Goal: Use online tool/utility: Utilize a website feature to perform a specific function

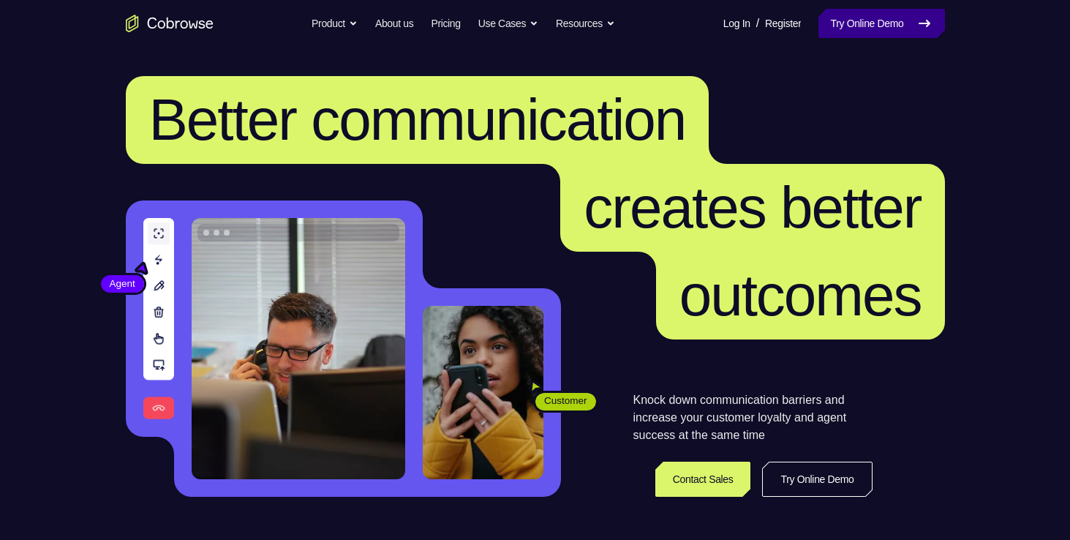
click at [850, 28] on link "Try Online Demo" at bounding box center [881, 23] width 126 height 29
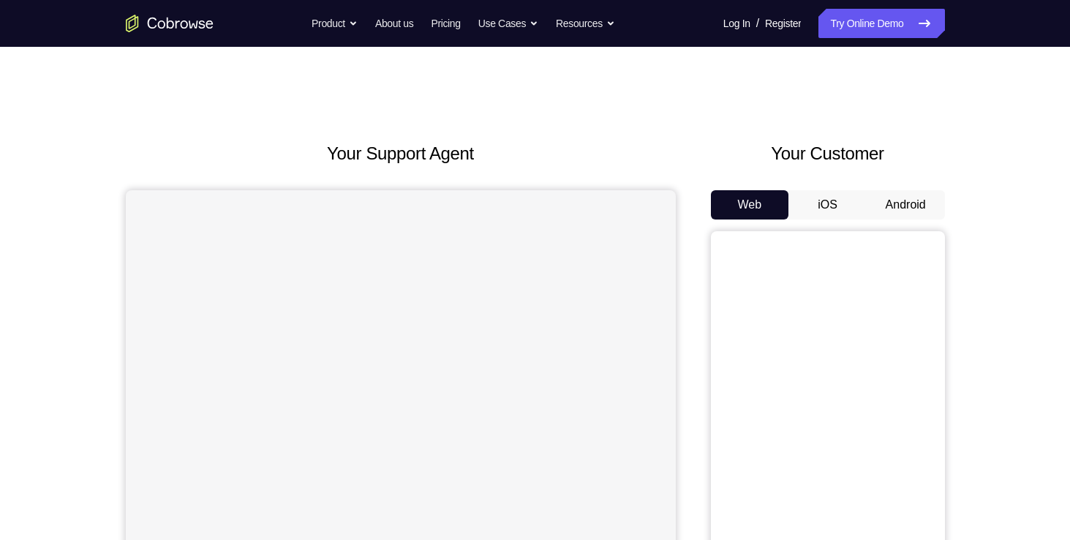
click at [918, 209] on button "Android" at bounding box center [906, 204] width 78 height 29
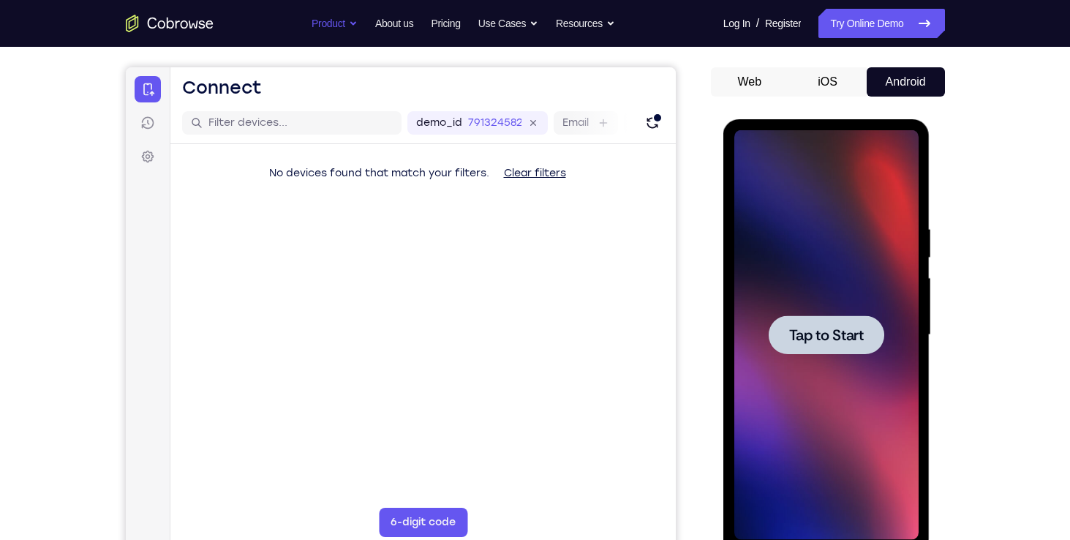
click at [813, 328] on span "Tap to Start" at bounding box center [826, 335] width 75 height 15
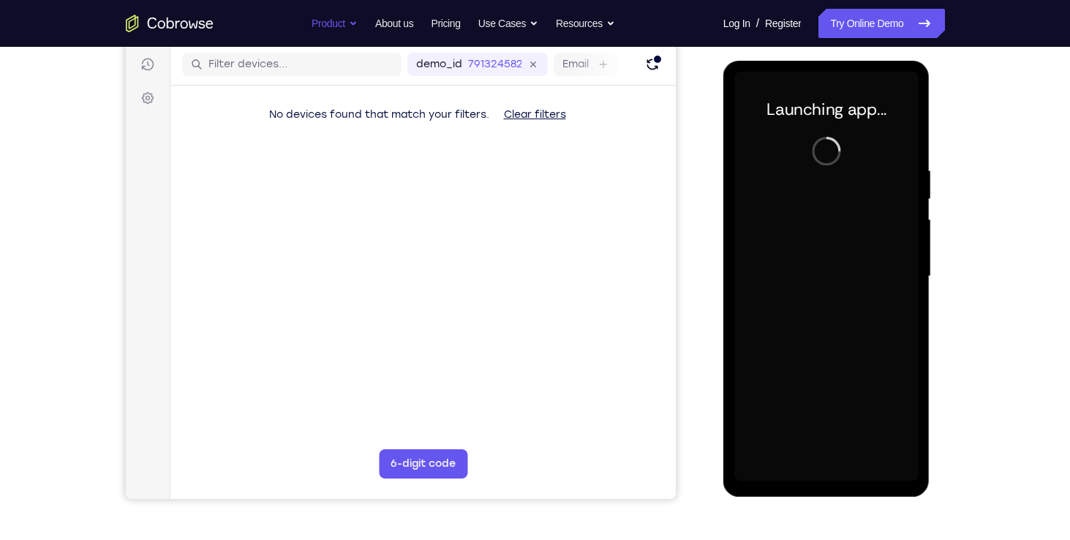
scroll to position [174, 0]
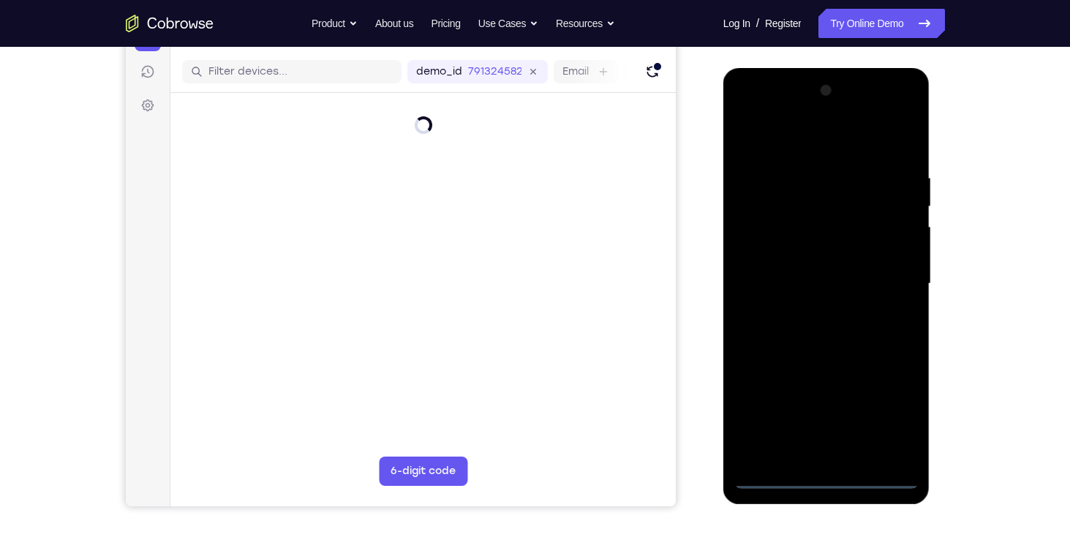
click at [827, 475] on div at bounding box center [826, 284] width 184 height 410
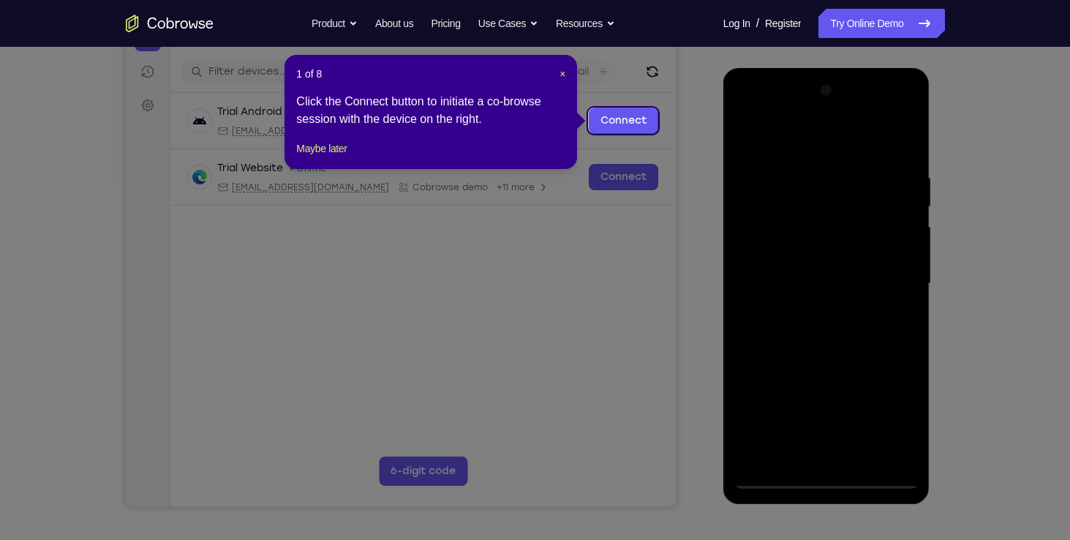
click at [886, 404] on icon at bounding box center [540, 270] width 1081 height 540
click at [560, 75] on span "×" at bounding box center [563, 74] width 6 height 12
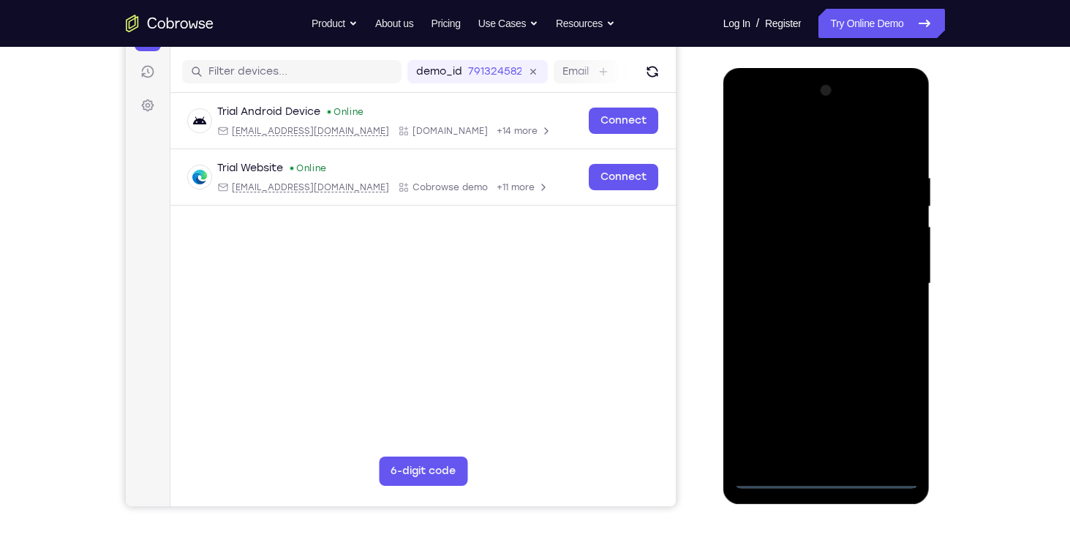
click at [880, 422] on div at bounding box center [826, 284] width 184 height 410
click at [789, 145] on div at bounding box center [826, 284] width 184 height 410
click at [889, 282] on div at bounding box center [826, 284] width 184 height 410
click at [814, 310] on div at bounding box center [826, 284] width 184 height 410
click at [836, 277] on div at bounding box center [826, 284] width 184 height 410
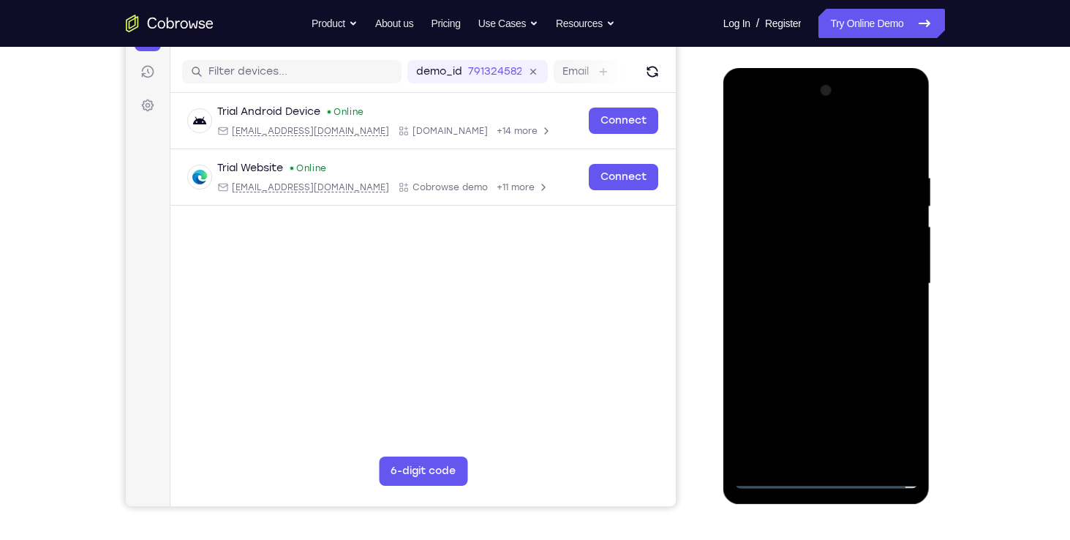
click at [821, 255] on div at bounding box center [826, 284] width 184 height 410
click at [796, 284] on div at bounding box center [826, 284] width 184 height 410
click at [826, 334] on div at bounding box center [826, 284] width 184 height 410
click at [821, 328] on div at bounding box center [826, 284] width 184 height 410
click at [816, 351] on div at bounding box center [826, 284] width 184 height 410
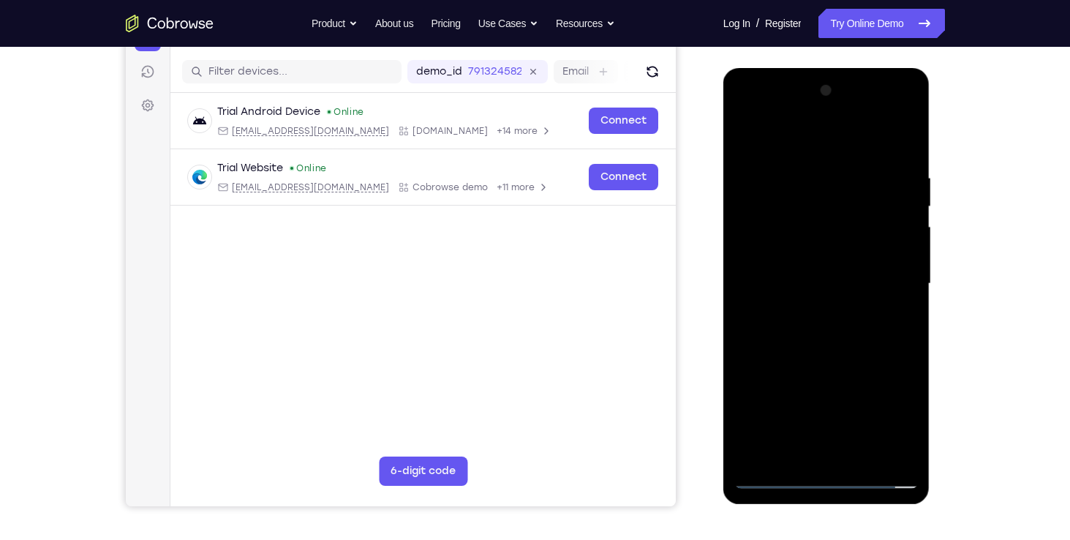
click at [819, 354] on div at bounding box center [826, 284] width 184 height 410
click at [795, 211] on div at bounding box center [826, 284] width 184 height 410
click at [781, 219] on div at bounding box center [826, 284] width 184 height 410
click at [904, 151] on div at bounding box center [826, 284] width 184 height 410
click at [805, 166] on div at bounding box center [826, 284] width 184 height 410
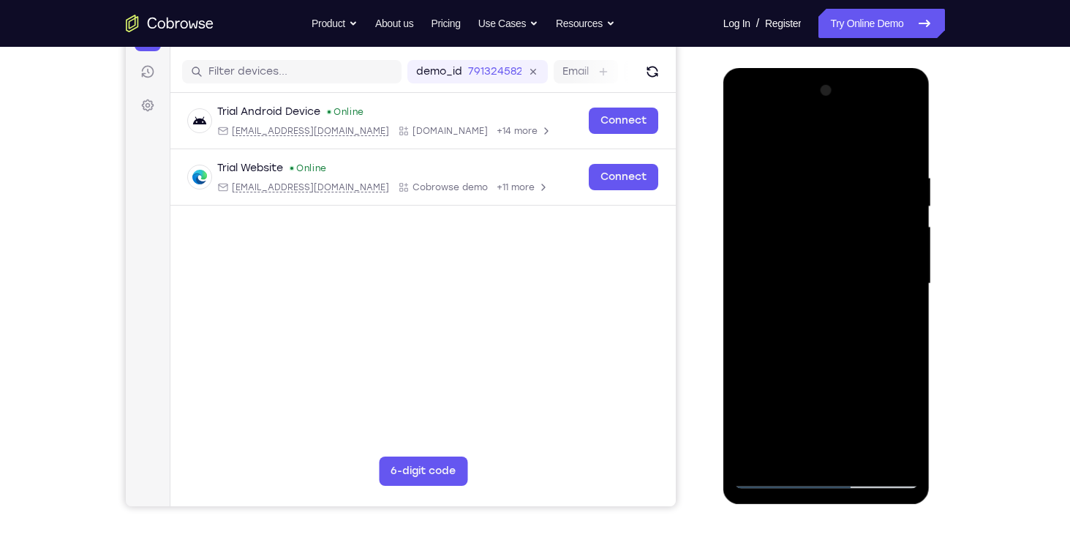
click at [891, 206] on div at bounding box center [826, 284] width 184 height 410
click at [897, 206] on div at bounding box center [826, 284] width 184 height 410
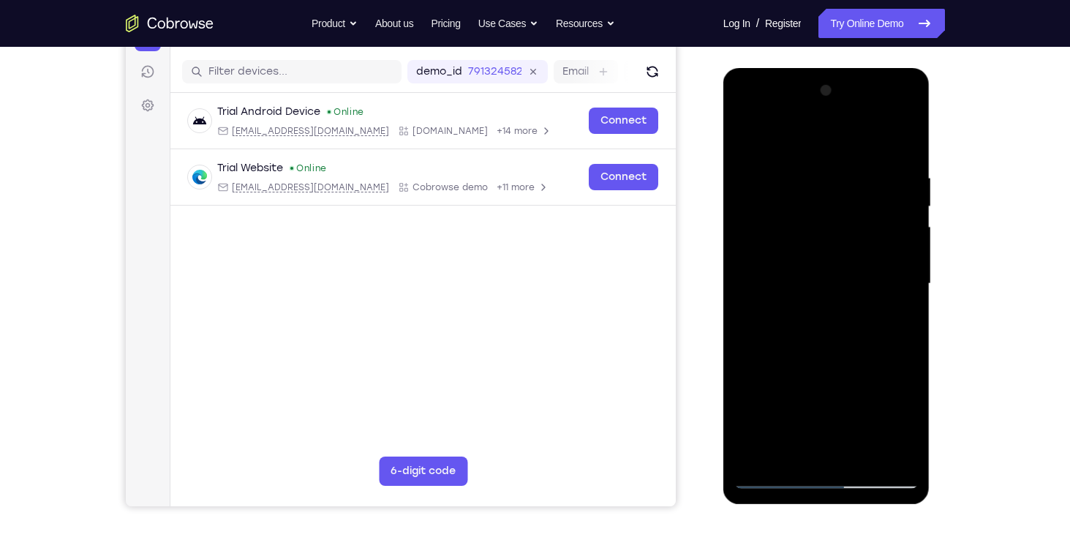
click at [902, 140] on div at bounding box center [826, 284] width 184 height 410
drag, startPoint x: 836, startPoint y: 368, endPoint x: 850, endPoint y: 195, distance: 173.9
click at [850, 195] on div at bounding box center [826, 284] width 184 height 410
drag, startPoint x: 844, startPoint y: 328, endPoint x: 850, endPoint y: 230, distance: 98.2
click at [850, 230] on div at bounding box center [826, 284] width 184 height 410
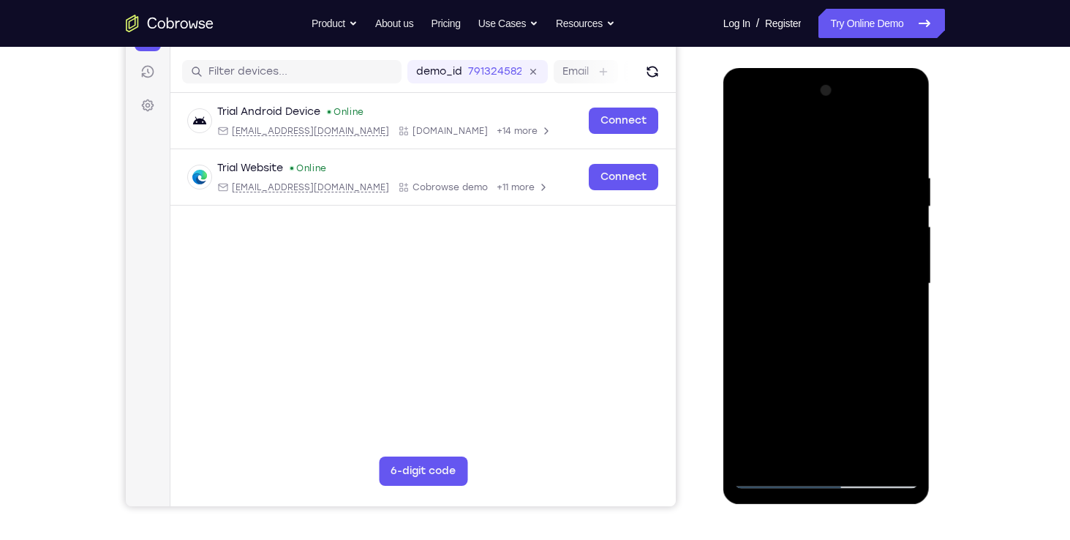
click at [883, 224] on div at bounding box center [826, 284] width 184 height 410
drag, startPoint x: 857, startPoint y: 301, endPoint x: 866, endPoint y: 154, distance: 146.5
click at [866, 154] on div at bounding box center [826, 284] width 184 height 410
drag, startPoint x: 850, startPoint y: 291, endPoint x: 854, endPoint y: 138, distance: 152.9
click at [854, 138] on div at bounding box center [826, 284] width 184 height 410
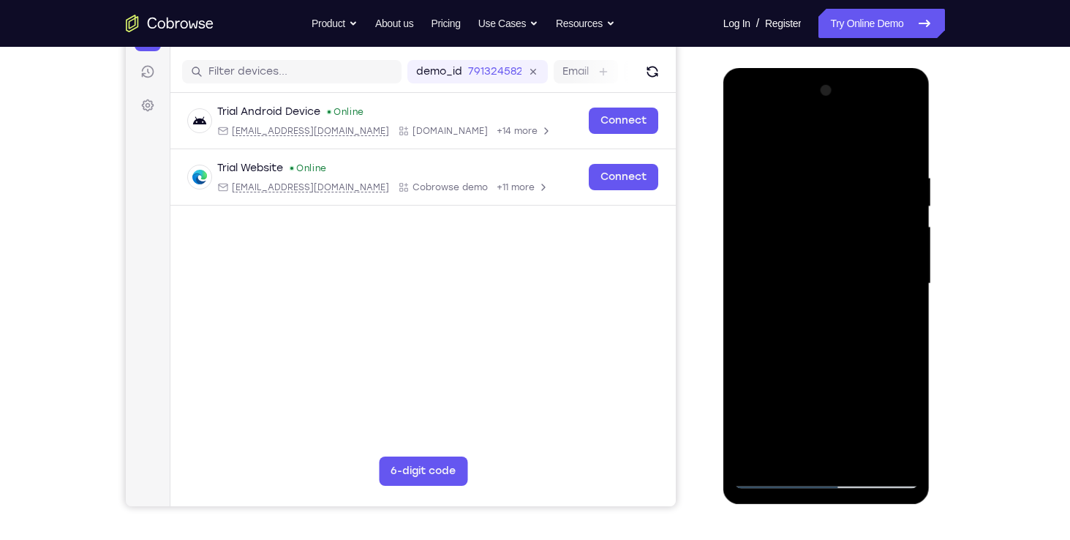
drag, startPoint x: 780, startPoint y: 328, endPoint x: 775, endPoint y: 266, distance: 62.3
click at [775, 266] on div at bounding box center [826, 284] width 184 height 410
click at [745, 257] on div at bounding box center [826, 284] width 184 height 410
click at [907, 254] on div at bounding box center [826, 284] width 184 height 410
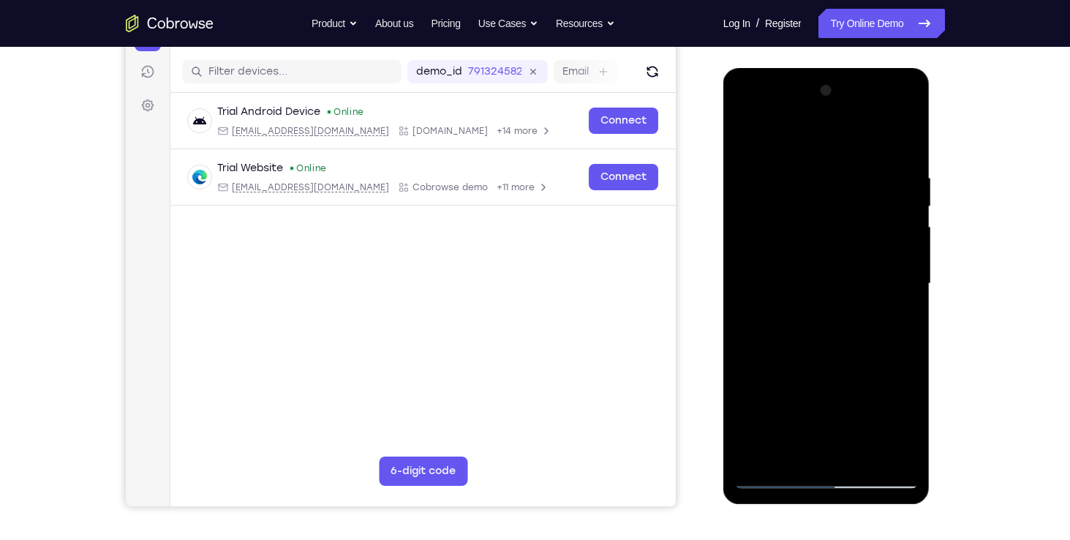
click at [907, 254] on div at bounding box center [826, 284] width 184 height 410
drag, startPoint x: 861, startPoint y: 353, endPoint x: 865, endPoint y: 159, distance: 193.9
click at [865, 159] on div at bounding box center [826, 284] width 184 height 410
drag, startPoint x: 826, startPoint y: 370, endPoint x: 833, endPoint y: 174, distance: 196.1
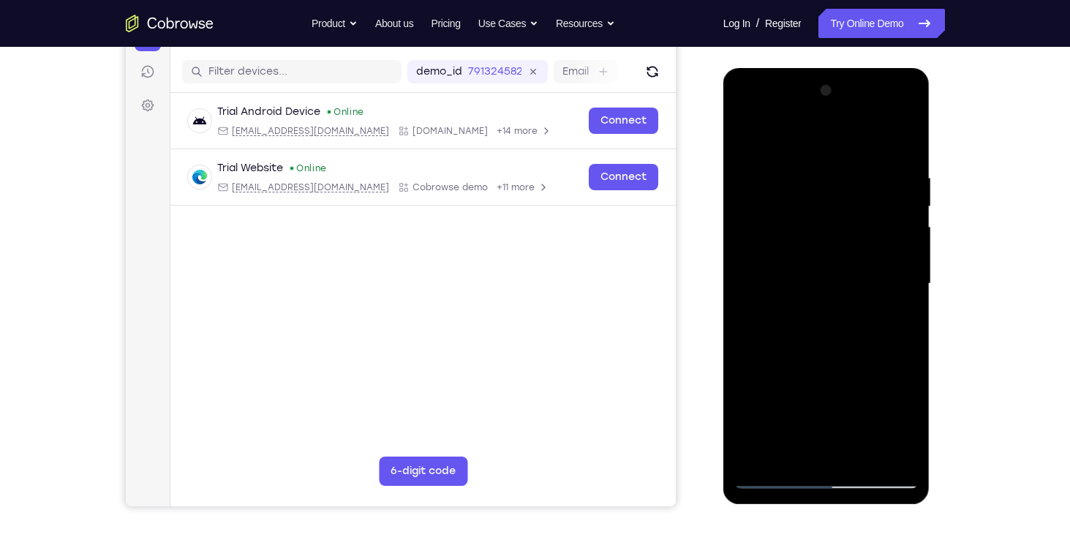
click at [833, 174] on div at bounding box center [826, 284] width 184 height 410
drag, startPoint x: 840, startPoint y: 332, endPoint x: 840, endPoint y: 125, distance: 207.0
click at [840, 125] on div at bounding box center [826, 284] width 184 height 410
drag, startPoint x: 844, startPoint y: 295, endPoint x: 848, endPoint y: 157, distance: 137.6
click at [848, 157] on div at bounding box center [826, 284] width 184 height 410
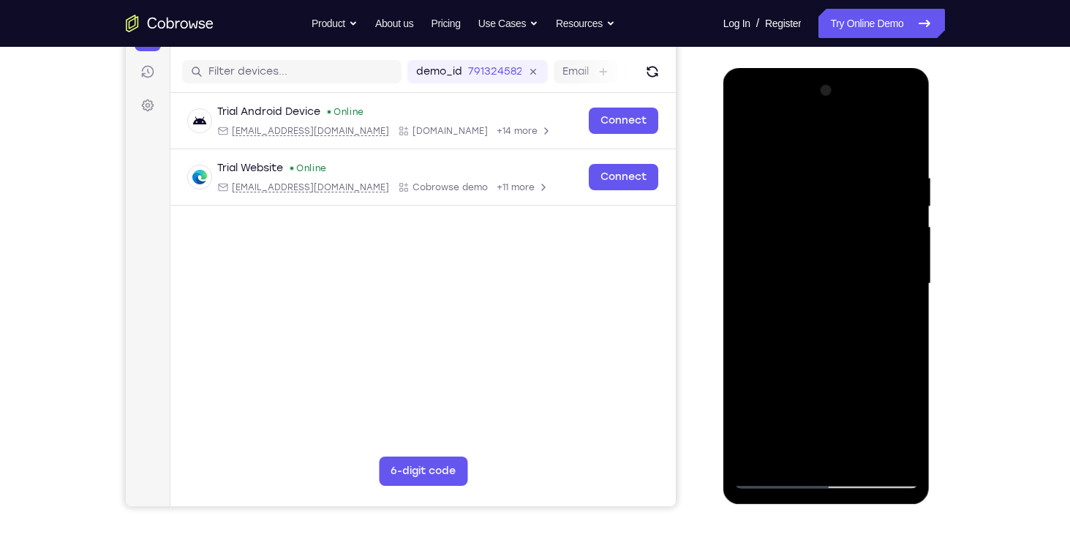
drag, startPoint x: 845, startPoint y: 273, endPoint x: 840, endPoint y: 95, distance: 177.8
click at [840, 95] on div at bounding box center [826, 284] width 184 height 410
drag, startPoint x: 845, startPoint y: 249, endPoint x: 845, endPoint y: 103, distance: 145.5
click at [845, 103] on div at bounding box center [826, 284] width 184 height 410
drag, startPoint x: 856, startPoint y: 320, endPoint x: 862, endPoint y: 252, distance: 68.2
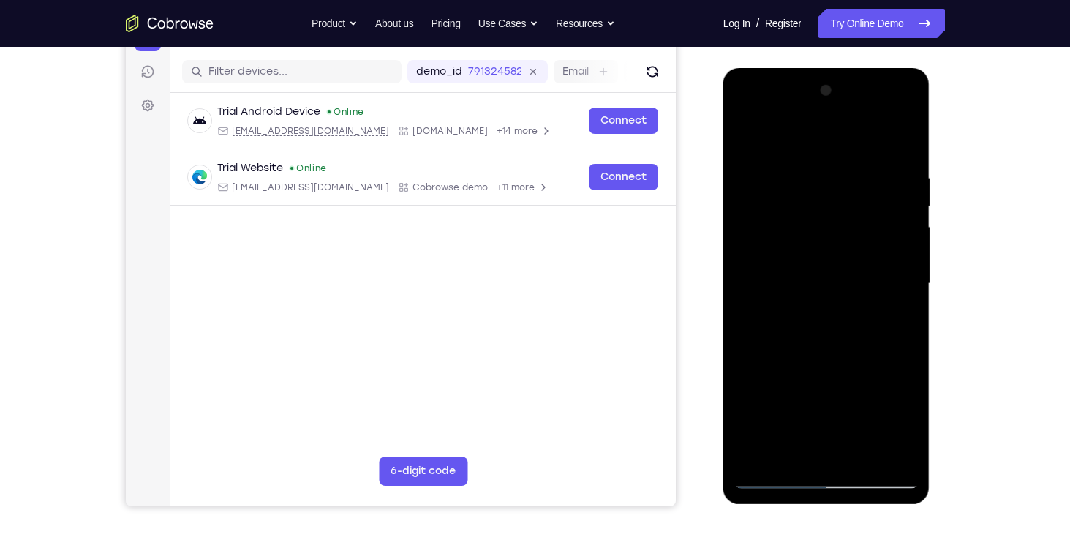
click at [862, 252] on div at bounding box center [826, 284] width 184 height 410
drag, startPoint x: 870, startPoint y: 320, endPoint x: 870, endPoint y: 227, distance: 92.9
click at [870, 227] on div at bounding box center [826, 284] width 184 height 410
drag, startPoint x: 837, startPoint y: 334, endPoint x: 833, endPoint y: 163, distance: 171.2
click at [833, 163] on div at bounding box center [826, 284] width 184 height 410
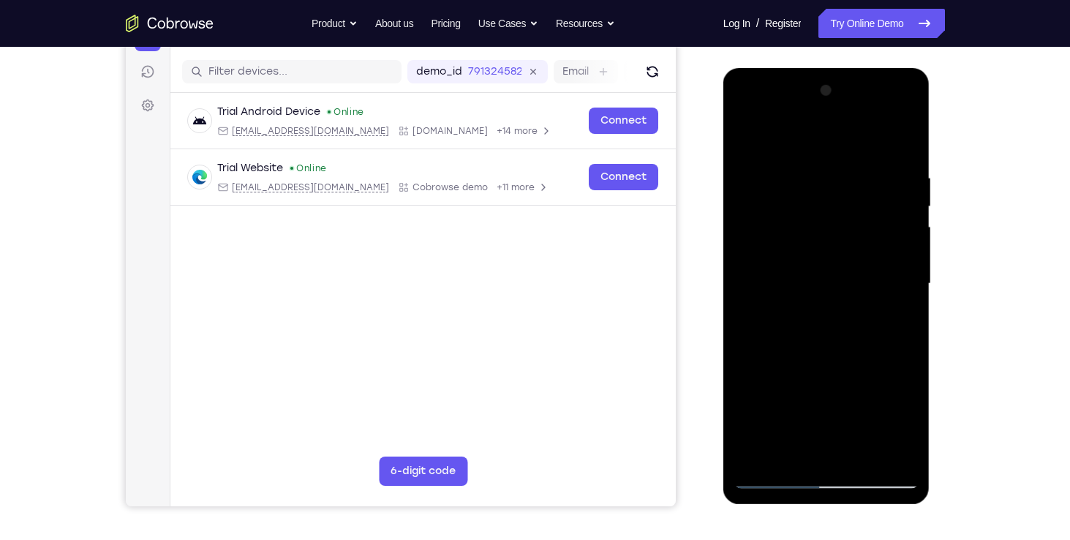
drag, startPoint x: 835, startPoint y: 306, endPoint x: 823, endPoint y: 140, distance: 166.4
click at [823, 140] on div at bounding box center [826, 284] width 184 height 410
drag, startPoint x: 858, startPoint y: 328, endPoint x: 840, endPoint y: 166, distance: 162.7
click at [840, 166] on div at bounding box center [826, 284] width 184 height 410
drag, startPoint x: 857, startPoint y: 303, endPoint x: 856, endPoint y: 78, distance: 225.3
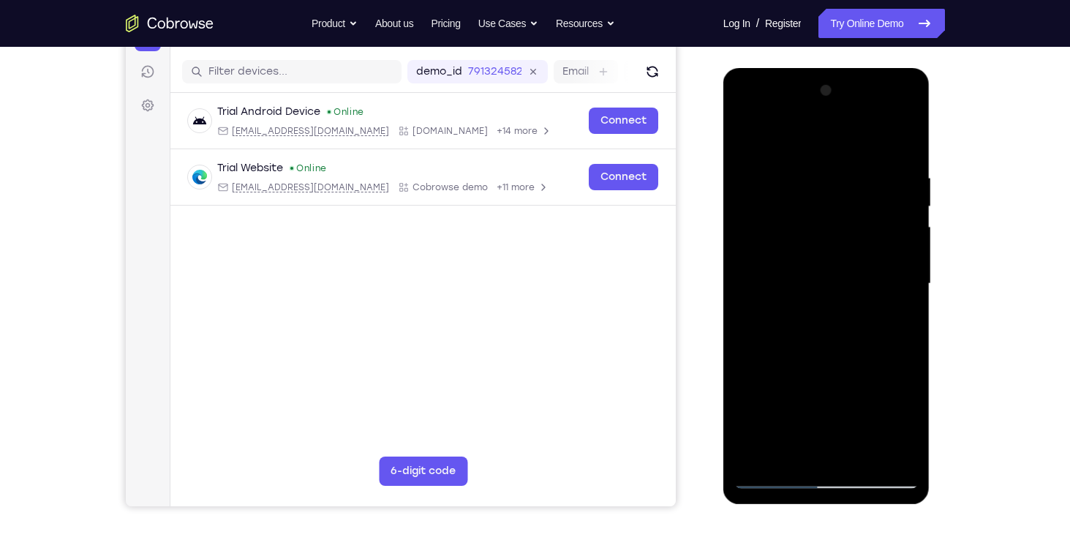
click at [856, 78] on div at bounding box center [826, 286] width 207 height 436
drag, startPoint x: 857, startPoint y: 258, endPoint x: 863, endPoint y: 50, distance: 207.8
click at [863, 68] on html "Online web based iOS Simulators and Android Emulators. Run iPhone, iPad, Mobile…" at bounding box center [827, 287] width 208 height 439
click at [862, 456] on div at bounding box center [826, 284] width 184 height 410
click at [836, 359] on div at bounding box center [826, 284] width 184 height 410
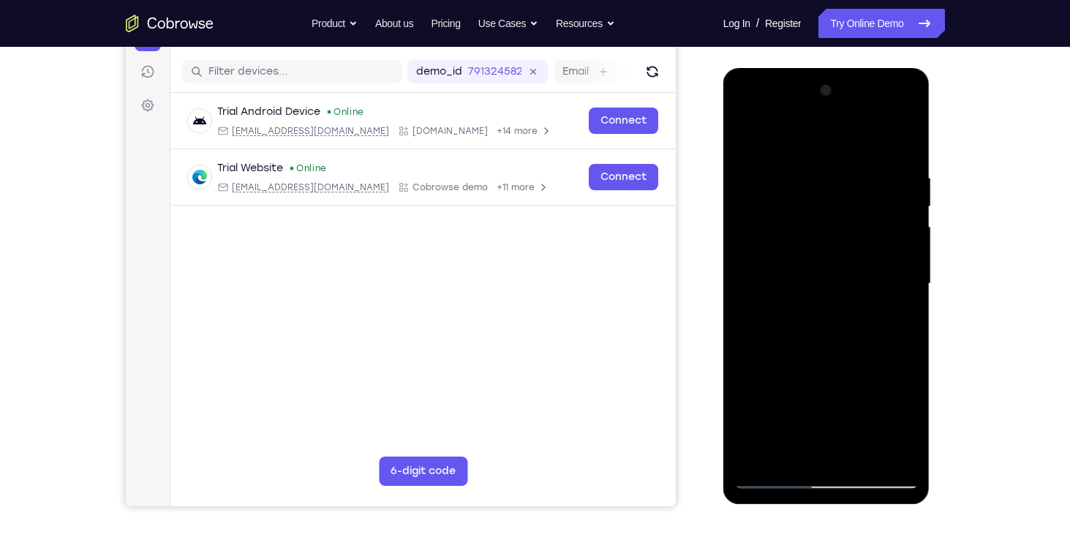
click at [853, 273] on div at bounding box center [826, 284] width 184 height 410
click at [764, 330] on div at bounding box center [826, 284] width 184 height 410
click at [808, 448] on div at bounding box center [826, 284] width 184 height 410
click at [791, 452] on div at bounding box center [826, 284] width 184 height 410
click at [766, 407] on div at bounding box center [826, 284] width 184 height 410
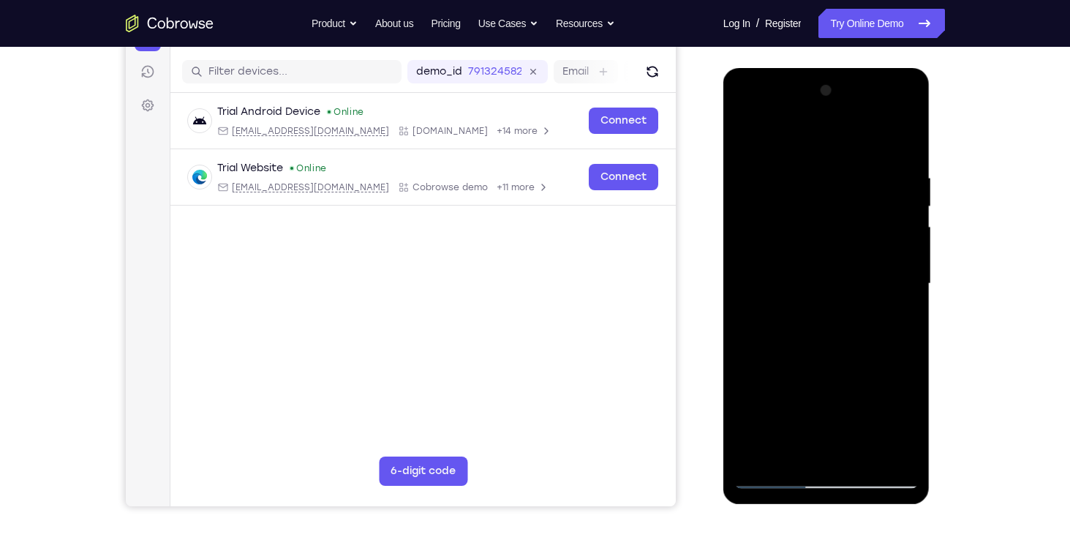
click at [766, 407] on div at bounding box center [826, 284] width 184 height 410
click at [748, 136] on div at bounding box center [826, 284] width 184 height 410
click at [745, 136] on div at bounding box center [826, 284] width 184 height 410
drag, startPoint x: 843, startPoint y: 363, endPoint x: 825, endPoint y: 151, distance: 212.8
click at [825, 151] on div at bounding box center [826, 284] width 184 height 410
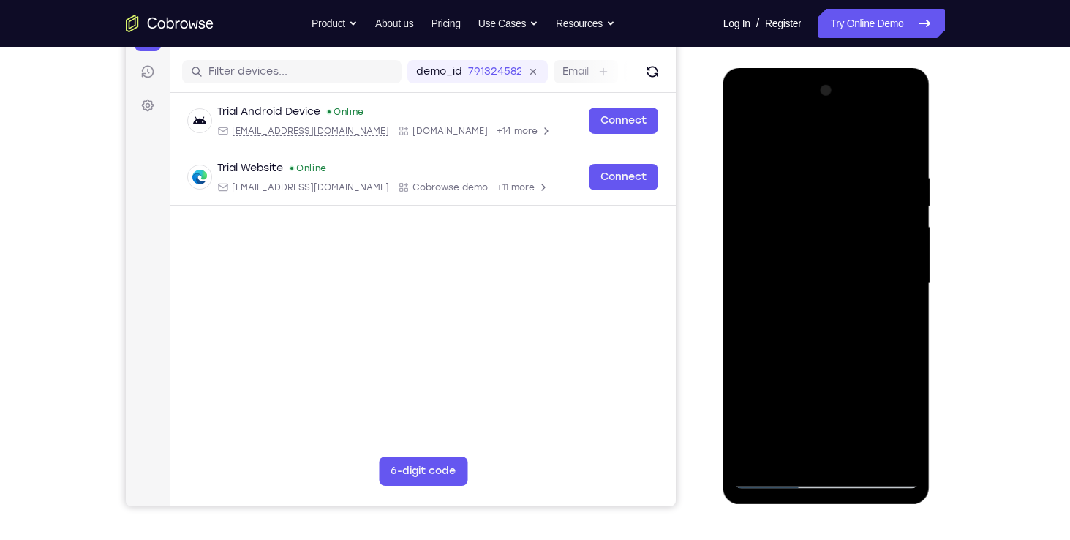
drag, startPoint x: 844, startPoint y: 361, endPoint x: 844, endPoint y: 161, distance: 200.4
click at [844, 161] on div at bounding box center [826, 284] width 184 height 410
drag, startPoint x: 850, startPoint y: 307, endPoint x: 837, endPoint y: 94, distance: 213.2
click at [837, 94] on div at bounding box center [826, 284] width 184 height 410
drag, startPoint x: 849, startPoint y: 290, endPoint x: 848, endPoint y: 126, distance: 164.6
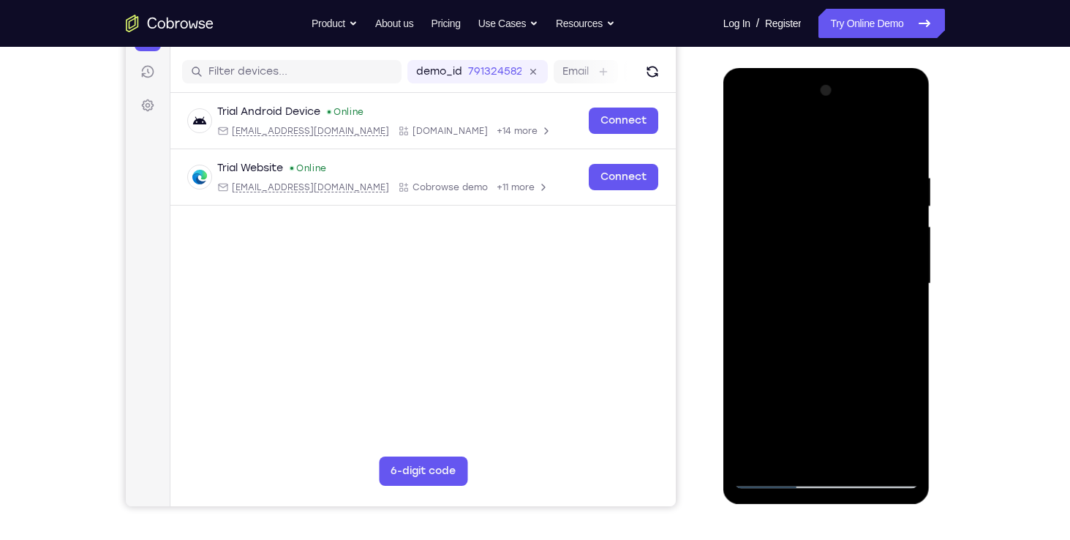
click at [848, 126] on div at bounding box center [826, 284] width 184 height 410
drag, startPoint x: 863, startPoint y: 306, endPoint x: 854, endPoint y: 145, distance: 161.9
click at [854, 145] on div at bounding box center [826, 284] width 184 height 410
drag, startPoint x: 874, startPoint y: 281, endPoint x: 874, endPoint y: 245, distance: 35.8
click at [874, 245] on div at bounding box center [826, 284] width 184 height 410
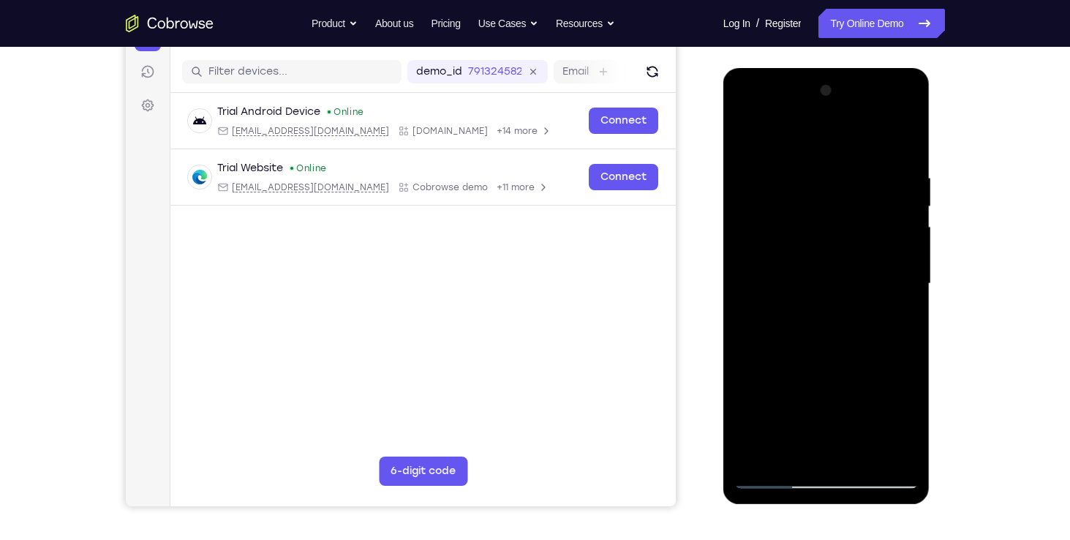
click at [818, 399] on div at bounding box center [826, 284] width 184 height 410
drag, startPoint x: 840, startPoint y: 351, endPoint x: 835, endPoint y: 312, distance: 39.0
click at [835, 312] on div at bounding box center [826, 284] width 184 height 410
drag, startPoint x: 821, startPoint y: 375, endPoint x: 817, endPoint y: 327, distance: 48.5
click at [817, 327] on div at bounding box center [826, 284] width 184 height 410
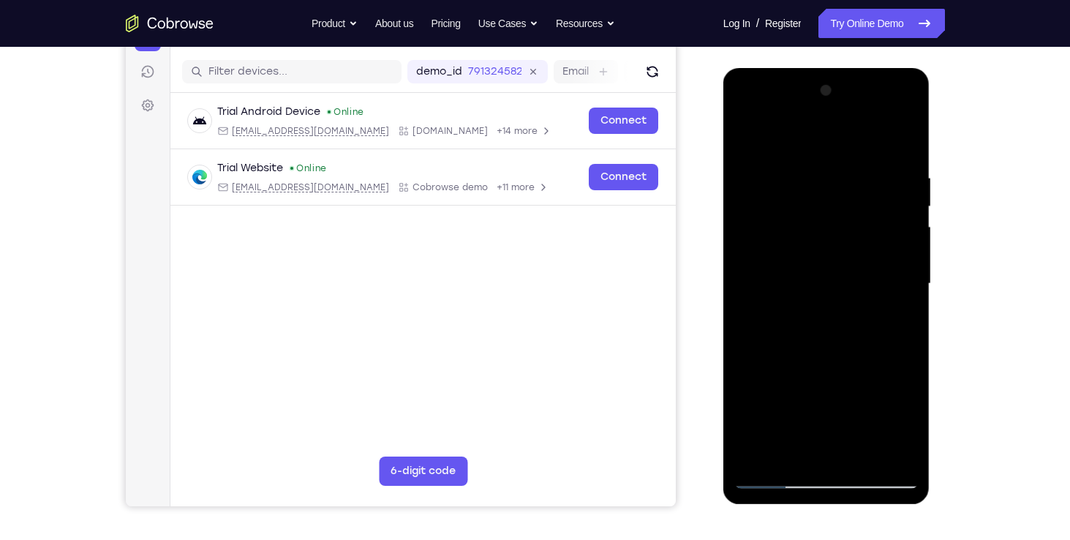
drag, startPoint x: 826, startPoint y: 325, endPoint x: 845, endPoint y: 159, distance: 167.2
click at [845, 159] on div at bounding box center [826, 284] width 184 height 410
drag, startPoint x: 856, startPoint y: 284, endPoint x: 856, endPoint y: 224, distance: 60.0
click at [856, 224] on div at bounding box center [826, 284] width 184 height 410
drag, startPoint x: 848, startPoint y: 271, endPoint x: 837, endPoint y: 80, distance: 190.5
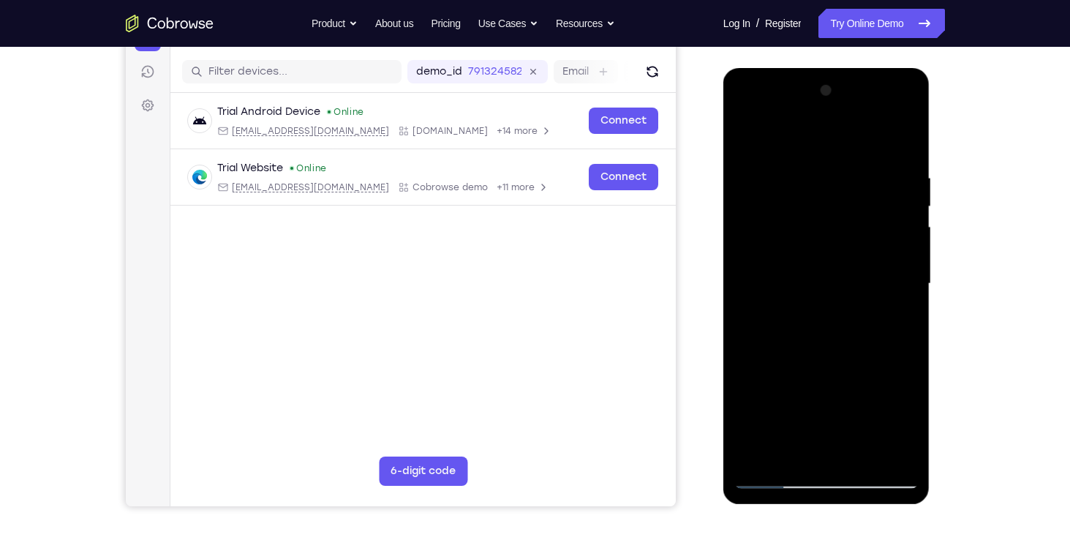
click at [837, 80] on div at bounding box center [826, 284] width 184 height 410
drag, startPoint x: 839, startPoint y: 209, endPoint x: 833, endPoint y: 40, distance: 169.1
click at [833, 68] on html "Online web based iOS Simulators and Android Emulators. Run iPhone, iPad, Mobile…" at bounding box center [827, 287] width 208 height 439
drag, startPoint x: 837, startPoint y: 268, endPoint x: 843, endPoint y: 102, distance: 165.4
click at [843, 102] on div at bounding box center [826, 284] width 184 height 410
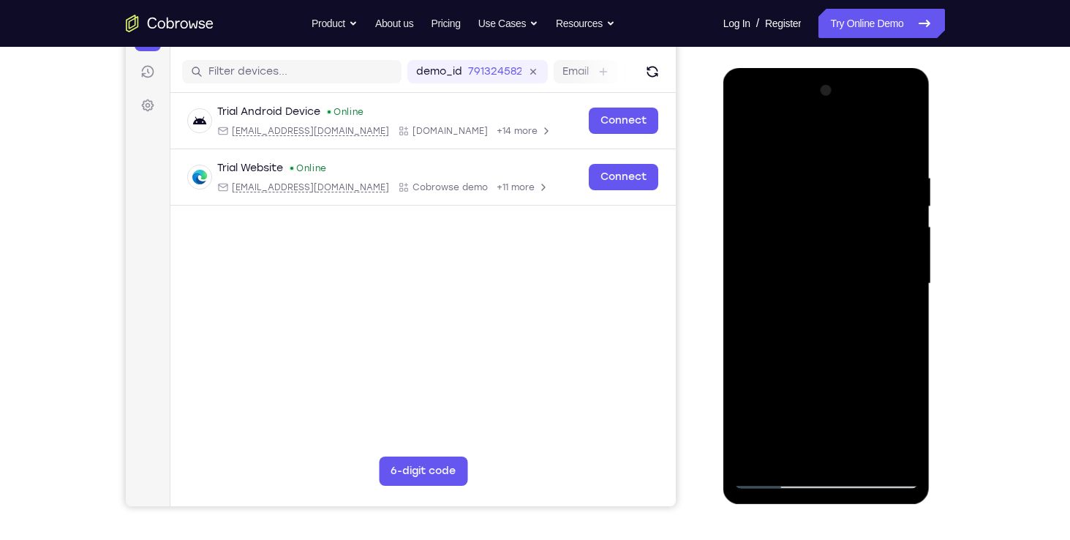
drag, startPoint x: 841, startPoint y: 292, endPoint x: 848, endPoint y: 127, distance: 165.4
click at [848, 127] on div at bounding box center [826, 284] width 184 height 410
drag, startPoint x: 852, startPoint y: 317, endPoint x: 858, endPoint y: 180, distance: 137.6
click at [858, 180] on div at bounding box center [826, 284] width 184 height 410
drag, startPoint x: 854, startPoint y: 279, endPoint x: 848, endPoint y: 147, distance: 132.5
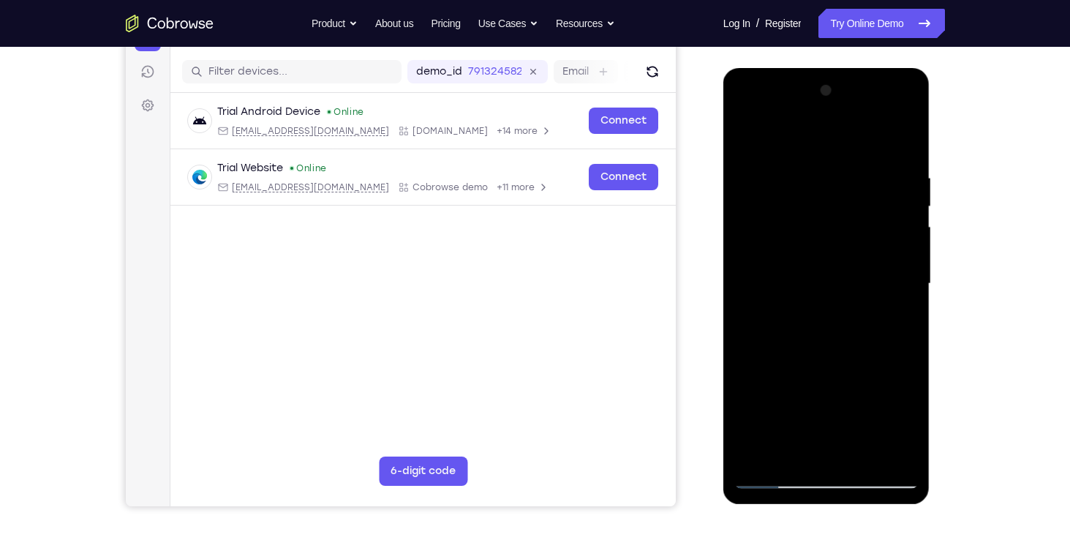
click at [848, 147] on div at bounding box center [826, 284] width 184 height 410
drag, startPoint x: 860, startPoint y: 267, endPoint x: 861, endPoint y: 78, distance: 188.7
click at [861, 79] on div at bounding box center [826, 284] width 184 height 410
drag, startPoint x: 869, startPoint y: 282, endPoint x: 851, endPoint y: 48, distance: 234.8
click at [851, 68] on html "Online web based iOS Simulators and Android Emulators. Run iPhone, iPad, Mobile…" at bounding box center [827, 287] width 208 height 439
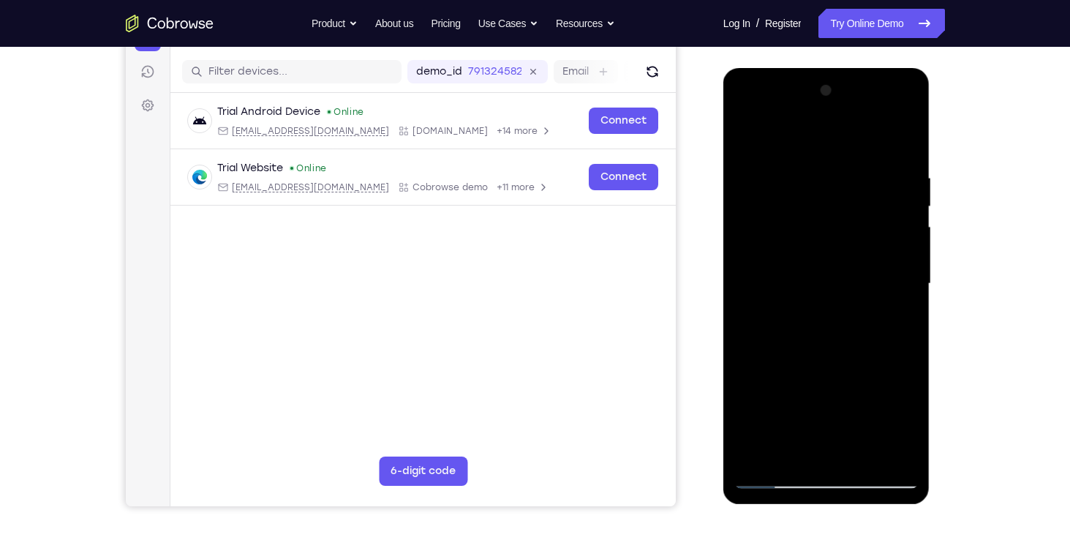
drag, startPoint x: 878, startPoint y: 303, endPoint x: 878, endPoint y: 202, distance: 100.9
click at [878, 202] on div at bounding box center [826, 284] width 184 height 410
click at [908, 245] on div at bounding box center [826, 284] width 184 height 410
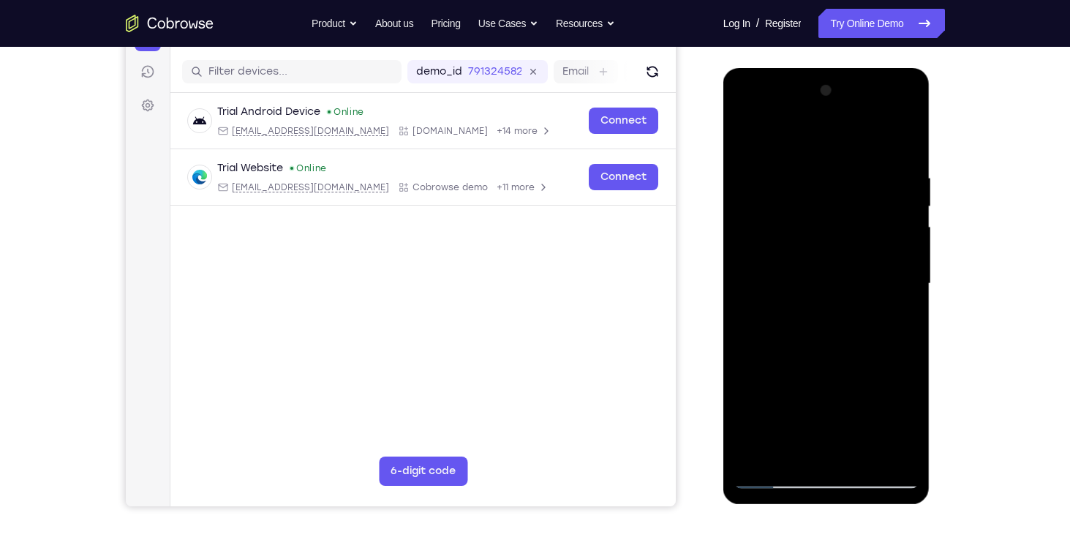
click at [908, 245] on div at bounding box center [826, 284] width 184 height 410
drag, startPoint x: 821, startPoint y: 310, endPoint x: 810, endPoint y: 112, distance: 198.5
click at [810, 112] on div at bounding box center [826, 284] width 184 height 410
drag, startPoint x: 773, startPoint y: 331, endPoint x: 788, endPoint y: 92, distance: 239.6
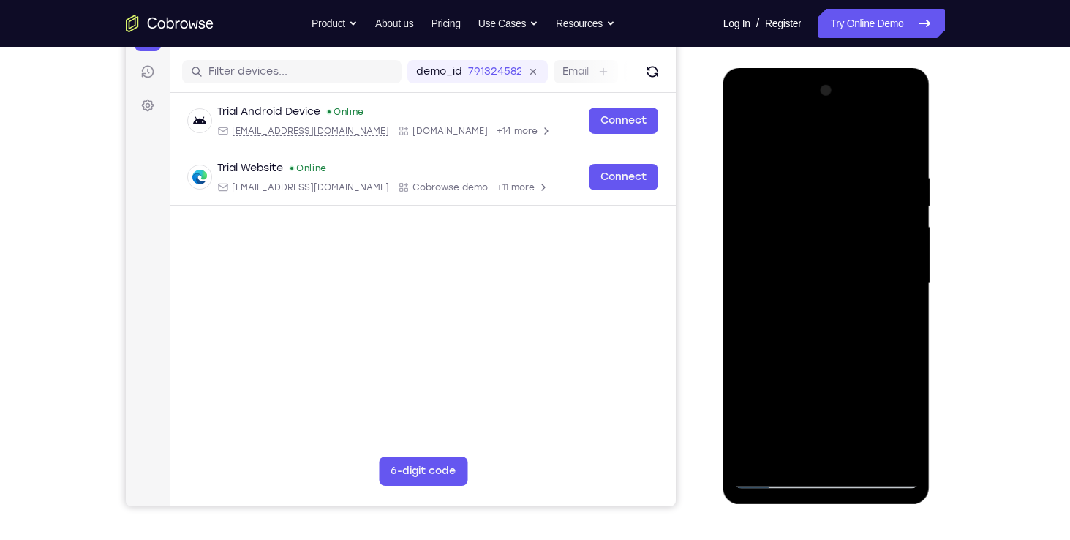
click at [788, 92] on div at bounding box center [826, 284] width 184 height 410
drag, startPoint x: 845, startPoint y: 345, endPoint x: 838, endPoint y: 170, distance: 175.0
click at [838, 170] on div at bounding box center [826, 284] width 184 height 410
drag, startPoint x: 852, startPoint y: 319, endPoint x: 837, endPoint y: 118, distance: 200.9
click at [837, 118] on div at bounding box center [826, 284] width 184 height 410
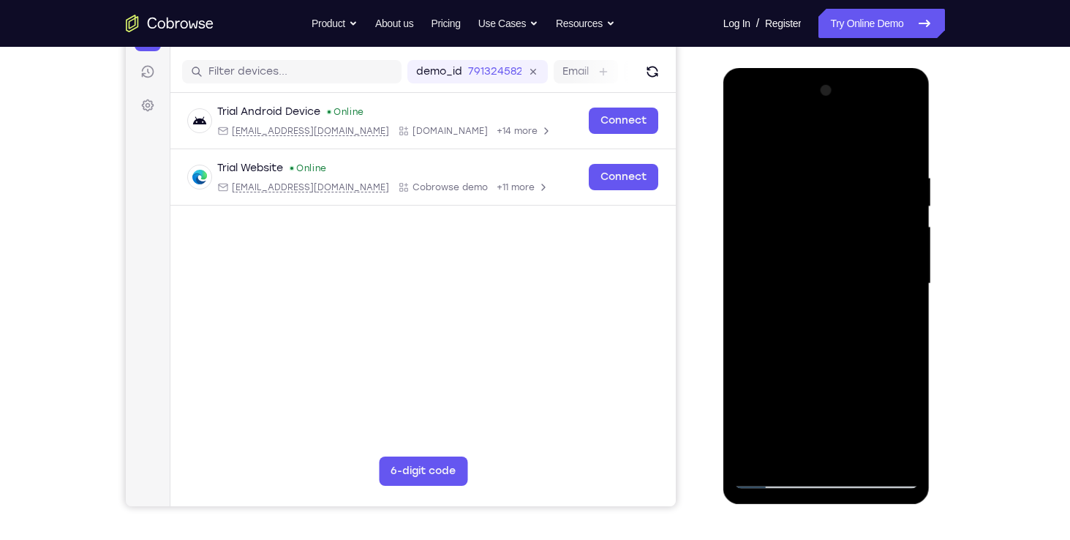
drag, startPoint x: 859, startPoint y: 296, endPoint x: 856, endPoint y: 96, distance: 200.4
click at [856, 96] on div at bounding box center [826, 284] width 184 height 410
drag, startPoint x: 878, startPoint y: 279, endPoint x: 870, endPoint y: 118, distance: 161.8
click at [870, 118] on div at bounding box center [826, 284] width 184 height 410
drag, startPoint x: 873, startPoint y: 305, endPoint x: 875, endPoint y: 195, distance: 110.4
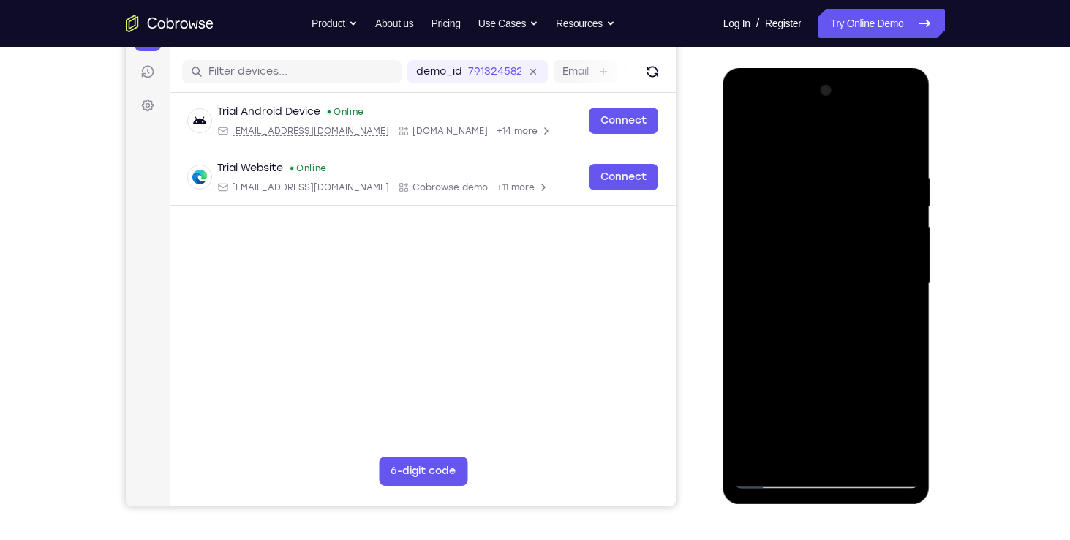
click at [875, 195] on div at bounding box center [826, 284] width 184 height 410
drag, startPoint x: 875, startPoint y: 335, endPoint x: 892, endPoint y: 200, distance: 135.6
click at [892, 200] on div at bounding box center [826, 284] width 184 height 410
drag, startPoint x: 892, startPoint y: 225, endPoint x: 881, endPoint y: 305, distance: 80.4
click at [881, 305] on div at bounding box center [826, 284] width 184 height 410
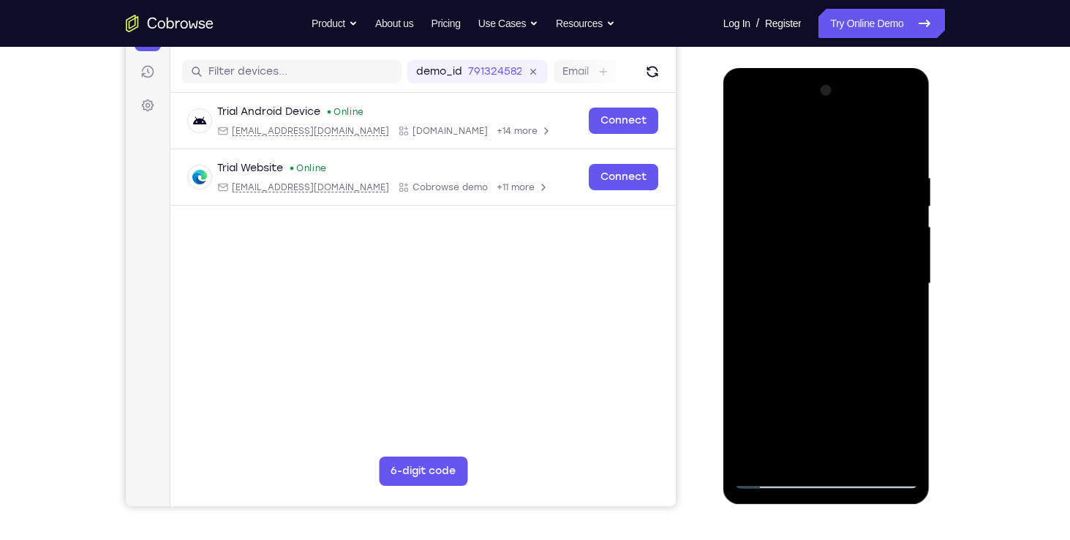
drag, startPoint x: 850, startPoint y: 335, endPoint x: 850, endPoint y: 125, distance: 209.9
click at [850, 125] on div at bounding box center [826, 284] width 184 height 410
click at [761, 456] on div at bounding box center [826, 284] width 184 height 410
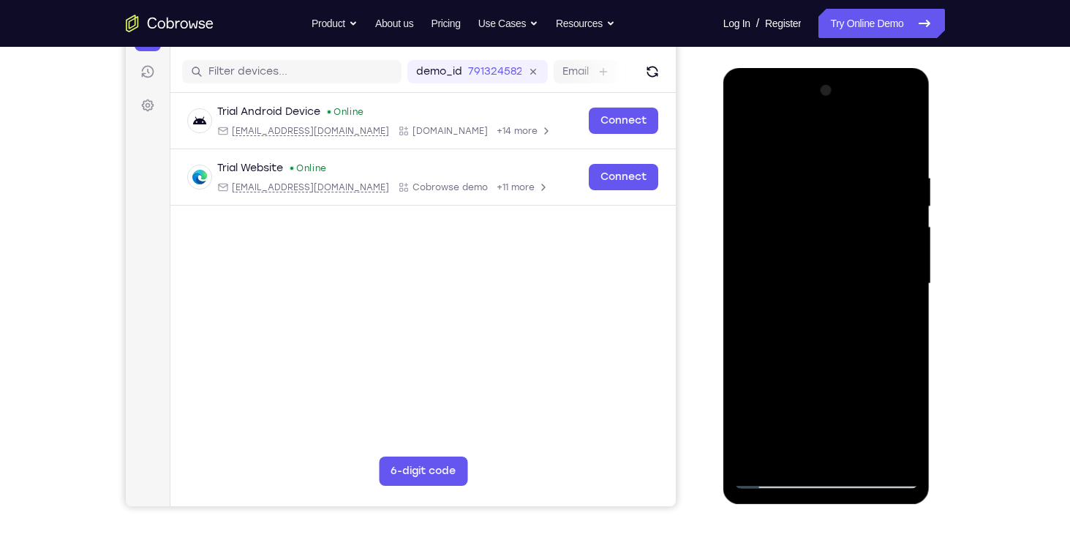
click at [761, 456] on div at bounding box center [826, 284] width 184 height 410
click at [757, 167] on div at bounding box center [826, 284] width 184 height 410
drag, startPoint x: 862, startPoint y: 339, endPoint x: 845, endPoint y: 155, distance: 185.1
click at [845, 155] on div at bounding box center [826, 284] width 184 height 410
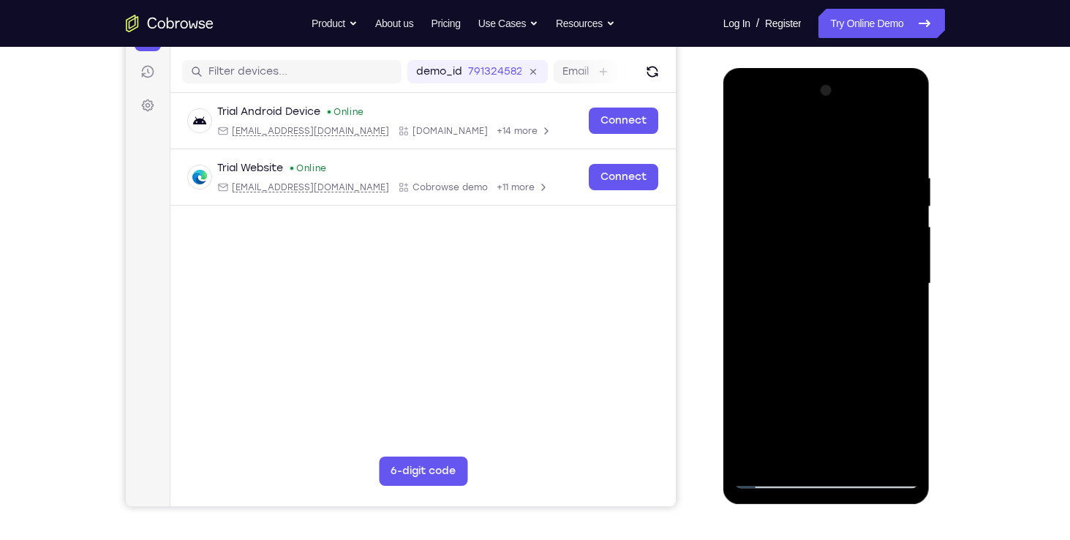
click at [767, 445] on div at bounding box center [826, 284] width 184 height 410
drag, startPoint x: 817, startPoint y: 322, endPoint x: 829, endPoint y: 391, distance: 70.5
click at [829, 391] on div at bounding box center [826, 284] width 184 height 410
drag, startPoint x: 829, startPoint y: 339, endPoint x: 830, endPoint y: 263, distance: 76.8
click at [830, 263] on div at bounding box center [826, 284] width 184 height 410
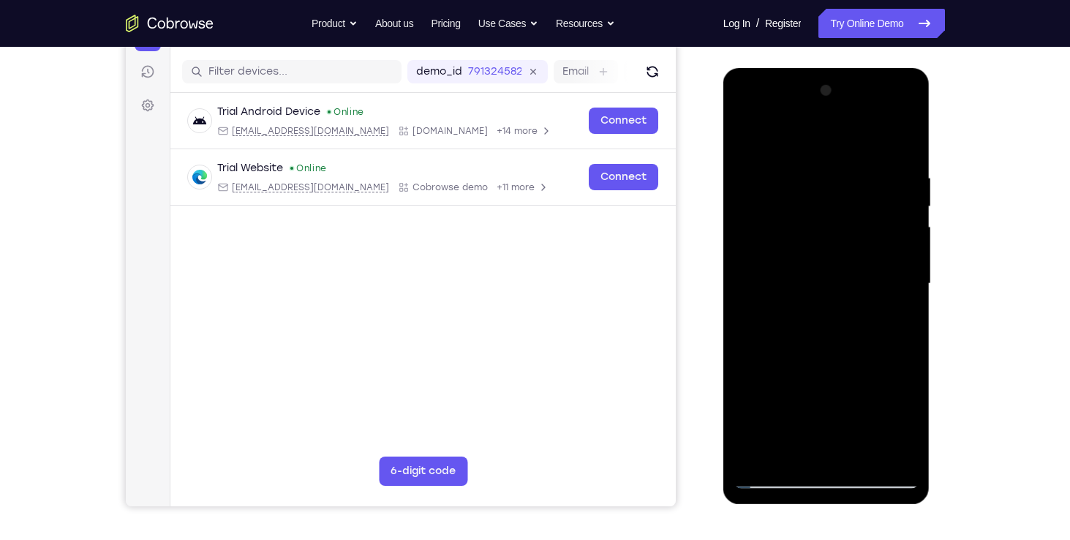
drag, startPoint x: 833, startPoint y: 317, endPoint x: 839, endPoint y: 223, distance: 94.5
click at [839, 223] on div at bounding box center [826, 284] width 184 height 410
drag, startPoint x: 837, startPoint y: 323, endPoint x: 841, endPoint y: 244, distance: 79.1
click at [841, 244] on div at bounding box center [826, 284] width 184 height 410
drag, startPoint x: 833, startPoint y: 324, endPoint x: 831, endPoint y: 243, distance: 81.2
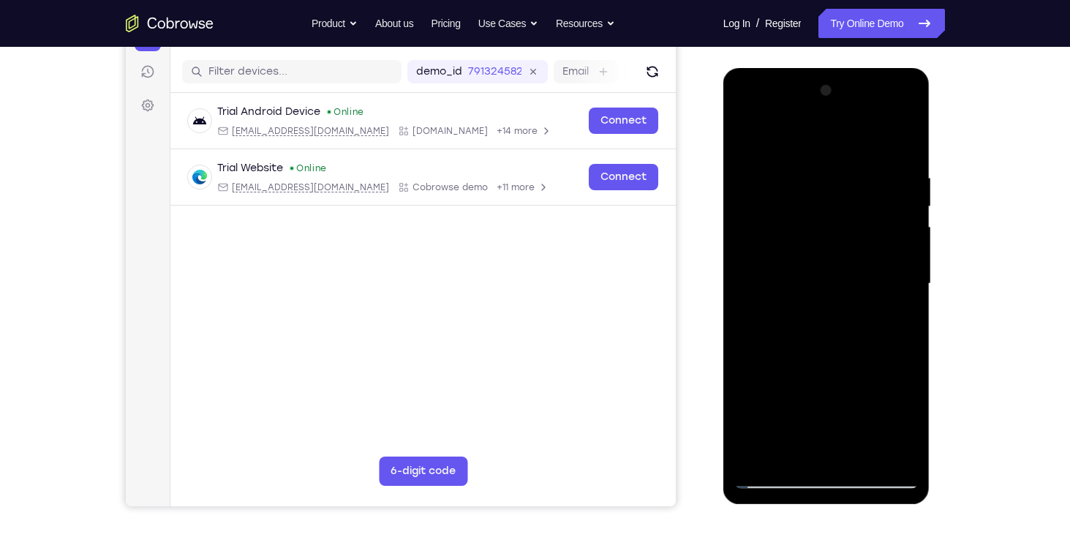
click at [831, 243] on div at bounding box center [826, 284] width 184 height 410
drag, startPoint x: 833, startPoint y: 306, endPoint x: 837, endPoint y: 226, distance: 80.5
click at [837, 226] on div at bounding box center [826, 284] width 184 height 410
drag, startPoint x: 829, startPoint y: 309, endPoint x: 832, endPoint y: 196, distance: 113.4
click at [832, 196] on div at bounding box center [826, 284] width 184 height 410
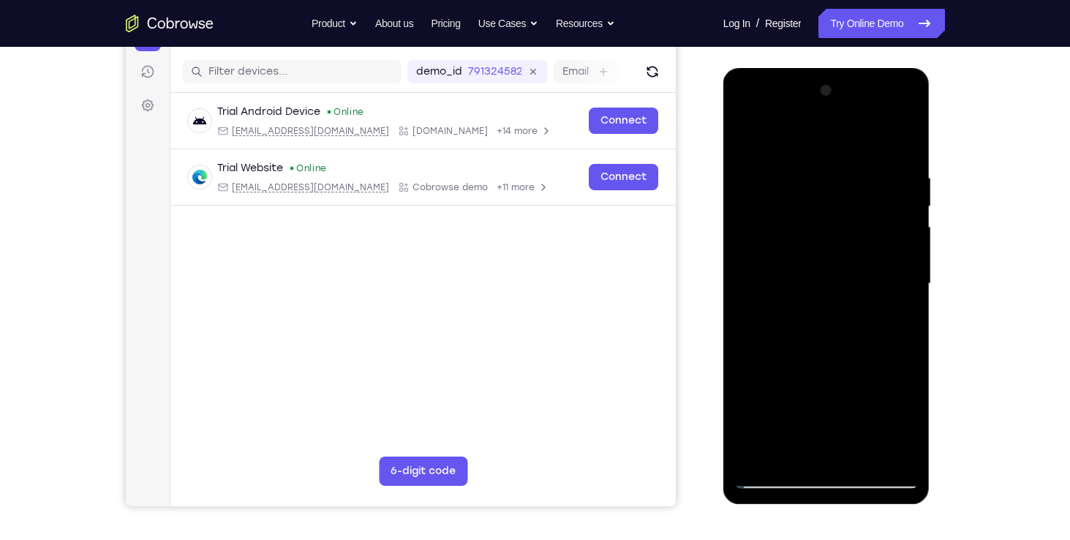
drag, startPoint x: 825, startPoint y: 305, endPoint x: 830, endPoint y: 240, distance: 65.3
click at [830, 240] on div at bounding box center [826, 284] width 184 height 410
drag, startPoint x: 826, startPoint y: 328, endPoint x: 836, endPoint y: 230, distance: 99.2
click at [836, 230] on div at bounding box center [826, 284] width 184 height 410
drag, startPoint x: 823, startPoint y: 320, endPoint x: 827, endPoint y: 217, distance: 102.5
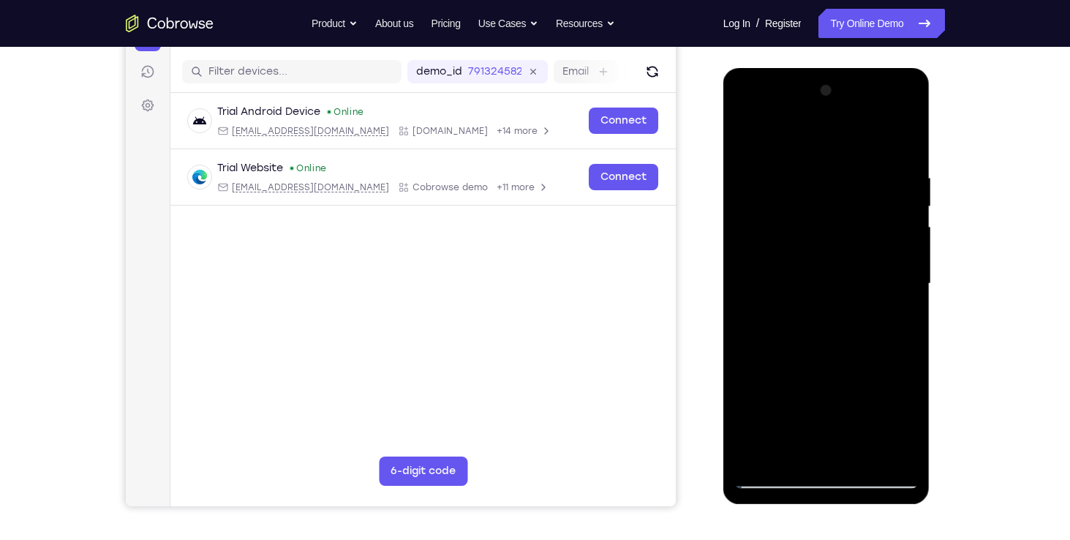
click at [827, 217] on div at bounding box center [826, 284] width 184 height 410
drag, startPoint x: 826, startPoint y: 320, endPoint x: 832, endPoint y: 209, distance: 110.6
click at [832, 209] on div at bounding box center [826, 284] width 184 height 410
drag, startPoint x: 829, startPoint y: 319, endPoint x: 835, endPoint y: 253, distance: 66.1
click at [835, 253] on div at bounding box center [826, 284] width 184 height 410
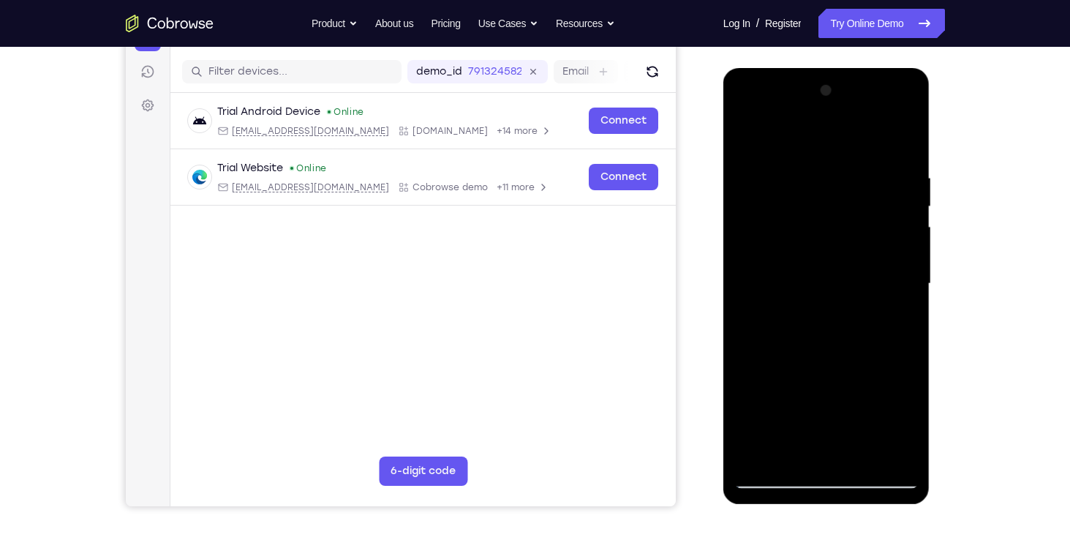
drag, startPoint x: 826, startPoint y: 320, endPoint x: 831, endPoint y: 203, distance: 117.1
click at [831, 203] on div at bounding box center [826, 284] width 184 height 410
drag, startPoint x: 826, startPoint y: 321, endPoint x: 829, endPoint y: 230, distance: 90.7
click at [829, 230] on div at bounding box center [826, 284] width 184 height 410
drag, startPoint x: 818, startPoint y: 339, endPoint x: 824, endPoint y: 252, distance: 88.0
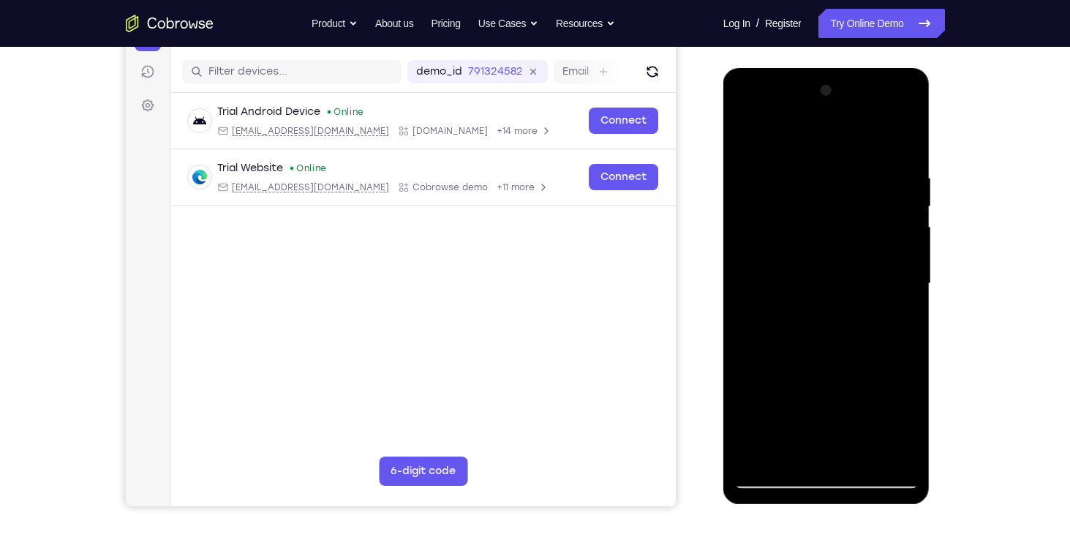
click at [824, 252] on div at bounding box center [826, 284] width 184 height 410
drag, startPoint x: 824, startPoint y: 323, endPoint x: 829, endPoint y: 210, distance: 113.4
click at [829, 210] on div at bounding box center [826, 284] width 184 height 410
